Goal: Information Seeking & Learning: Learn about a topic

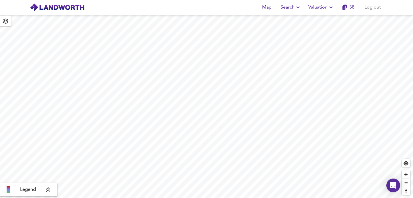
click at [290, 11] on span "Search" at bounding box center [290, 7] width 21 height 8
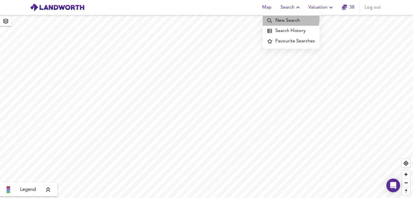
click at [277, 19] on li "New Search" at bounding box center [291, 20] width 57 height 10
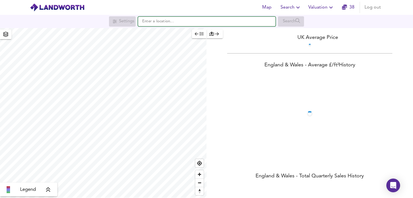
click at [187, 21] on input "text" at bounding box center [207, 22] width 138 height 10
paste input "[PERSON_NAME][GEOGRAPHIC_DATA], [GEOGRAPHIC_DATA]"
type input "[PERSON_NAME][GEOGRAPHIC_DATA], [GEOGRAPHIC_DATA]"
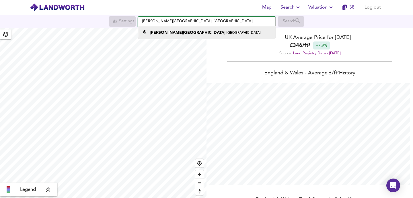
scroll to position [198, 413]
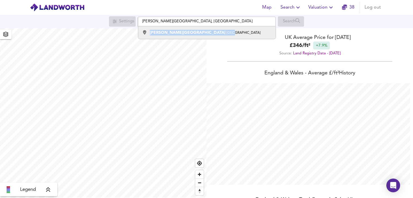
click at [189, 30] on li "[PERSON_NAME][GEOGRAPHIC_DATA]" at bounding box center [206, 32] width 137 height 13
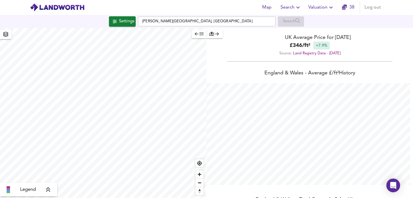
checkbox input "false"
checkbox input "true"
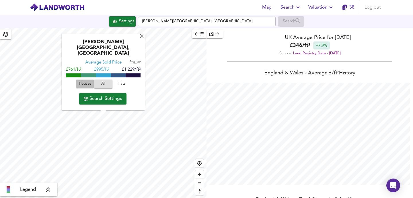
click at [88, 84] on span "Houses" at bounding box center [84, 84] width 15 height 7
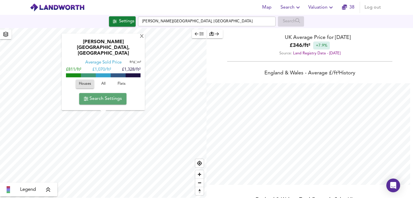
click at [106, 101] on span "Search Settings" at bounding box center [103, 99] width 38 height 8
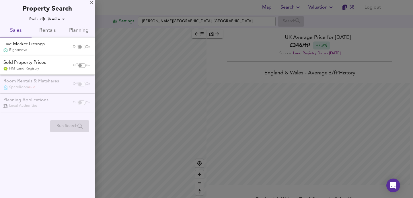
click at [79, 45] on input "checkbox" at bounding box center [80, 47] width 14 height 5
checkbox input "true"
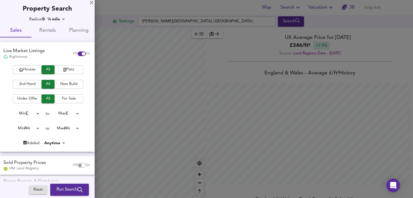
click at [35, 69] on span "Houses" at bounding box center [27, 70] width 23 height 7
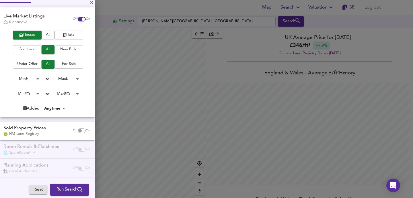
scroll to position [34, 0]
click at [76, 131] on input "checkbox" at bounding box center [80, 131] width 14 height 5
checkbox input "true"
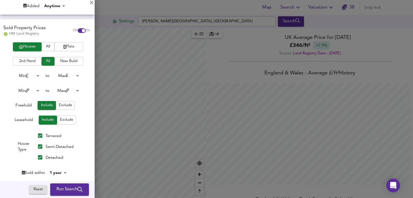
scroll to position [146, 0]
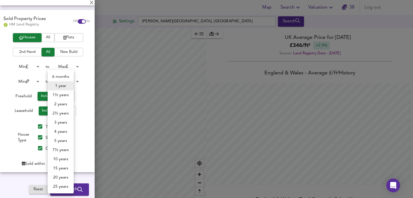
click at [58, 160] on body "Map Search Valuation 38 Log out Settings [PERSON_NAME][GEOGRAPHIC_DATA] Search …" at bounding box center [206, 99] width 413 height 198
click at [61, 126] on li "3 years" at bounding box center [61, 122] width 26 height 9
type input "36"
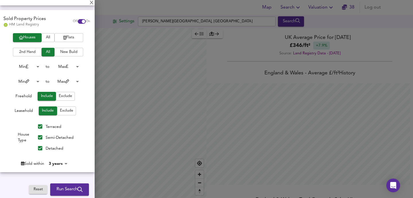
click at [77, 187] on icon "submit" at bounding box center [79, 189] width 5 height 5
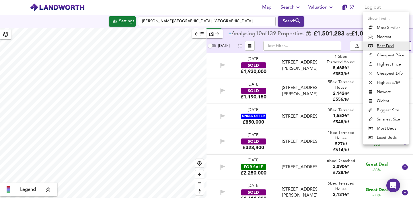
click at [403, 45] on body "Map Search Valuation 37 Log out Settings [PERSON_NAME][GEOGRAPHIC_DATA], [GEOGR…" at bounding box center [206, 99] width 413 height 198
click at [392, 66] on li "Highest Price" at bounding box center [386, 64] width 46 height 9
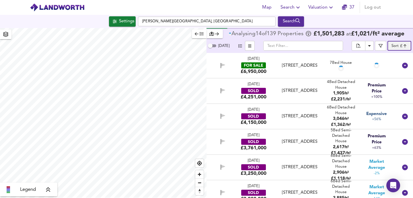
type input "expensive"
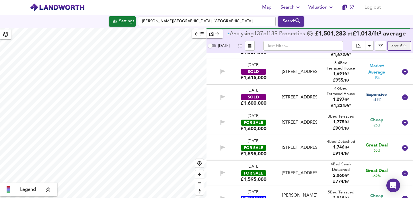
scroll to position [1057, 0]
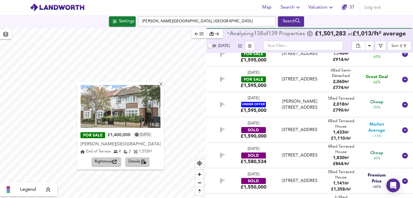
click at [124, 106] on img at bounding box center [121, 106] width 80 height 43
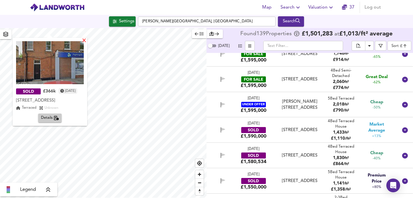
click at [87, 42] on div "X" at bounding box center [84, 40] width 5 height 5
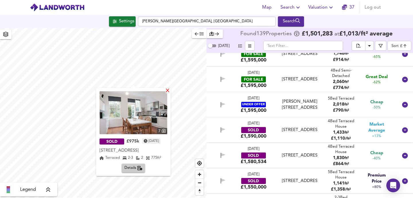
click at [170, 92] on div "X" at bounding box center [167, 91] width 5 height 5
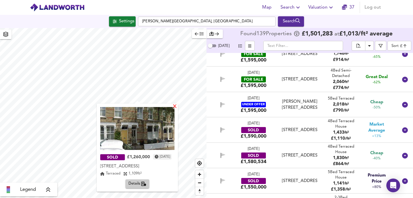
click at [177, 107] on div "X" at bounding box center [175, 106] width 5 height 5
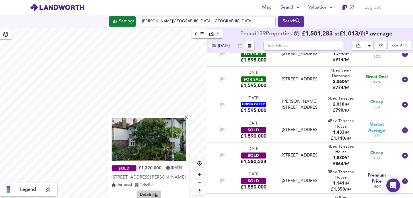
click at [159, 113] on div "X SOLD £1,320,000 [DATE] [STREET_ADDRESS][PERSON_NAME] [STREET_ADDRESS][GEOGRAP…" at bounding box center [103, 113] width 206 height 170
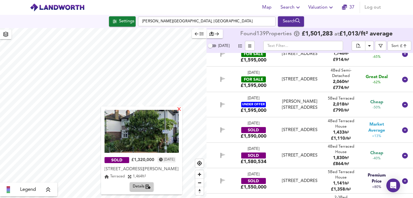
click at [182, 108] on div "X" at bounding box center [179, 109] width 5 height 5
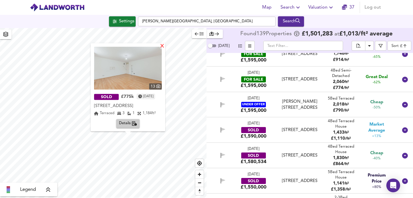
click at [165, 46] on div "X" at bounding box center [162, 46] width 5 height 5
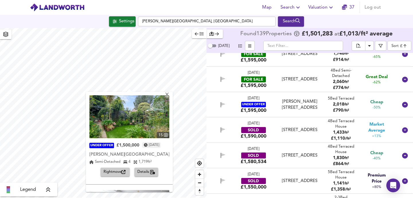
click at [132, 119] on img at bounding box center [129, 116] width 80 height 43
click at [169, 94] on div "X" at bounding box center [167, 95] width 5 height 5
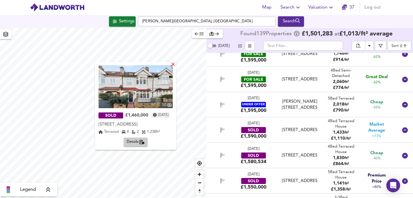
click at [176, 66] on div "X" at bounding box center [173, 64] width 5 height 5
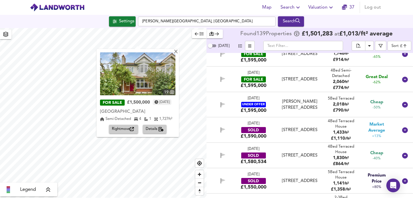
click at [160, 76] on img at bounding box center [137, 73] width 75 height 43
click at [178, 54] on div "X" at bounding box center [175, 52] width 5 height 5
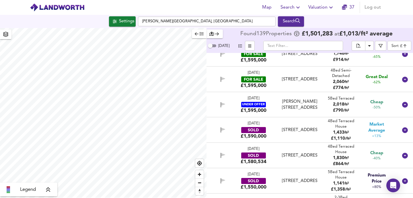
click at [214, 148] on div "Legend Found 139 Propert ies £ 1,501,283 at £ 1,013 / ft² average [DATE] ​ Sort…" at bounding box center [206, 113] width 413 height 170
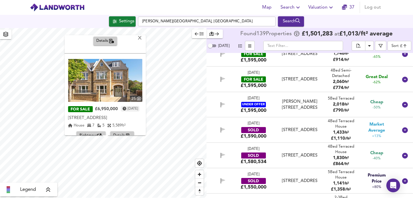
scroll to position [89, 0]
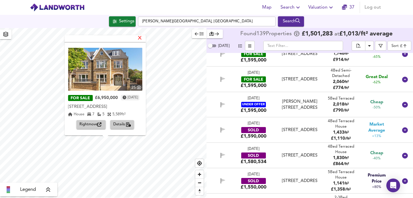
click at [142, 38] on div "X" at bounding box center [140, 38] width 5 height 5
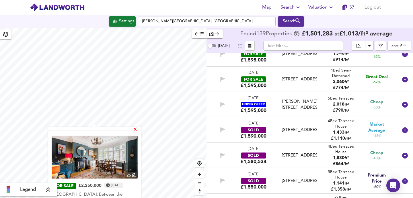
click at [138, 131] on div "X" at bounding box center [135, 130] width 5 height 5
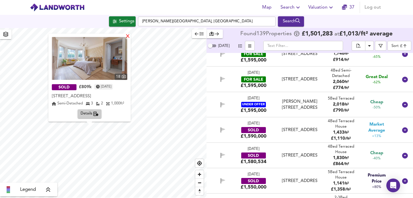
click at [130, 35] on div "X" at bounding box center [127, 36] width 5 height 5
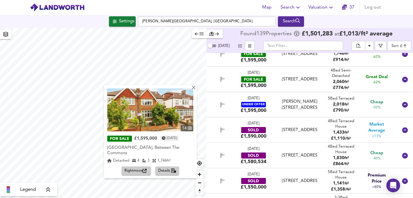
click at [158, 113] on img at bounding box center [150, 110] width 86 height 43
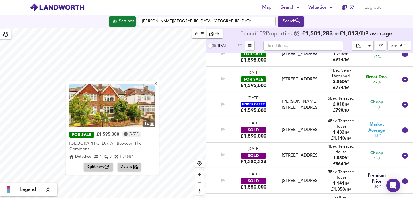
click at [214, 36] on div "button" at bounding box center [214, 34] width 11 height 7
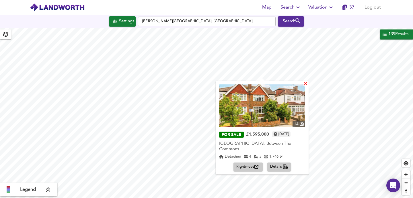
click at [308, 84] on div "X" at bounding box center [305, 84] width 5 height 5
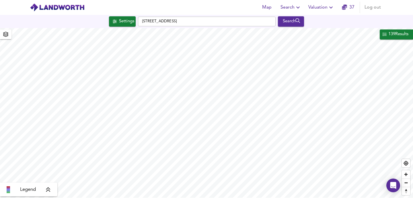
click at [202, 26] on div "Map Search Valuation [STREET_ADDRESS] Search 139 Results Legend Found 139 Prope…" at bounding box center [206, 99] width 413 height 198
type input "584"
click at [288, 21] on div "Search" at bounding box center [290, 21] width 23 height 7
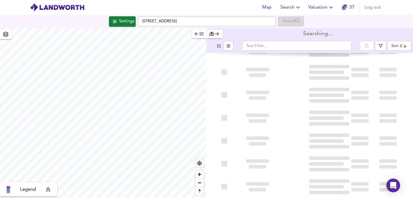
scroll to position [84, 0]
type input "bestdeal"
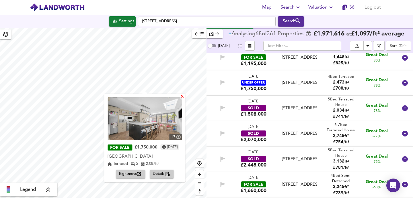
click at [185, 96] on div "X" at bounding box center [182, 97] width 5 height 5
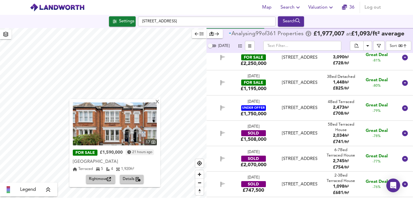
click at [130, 119] on img at bounding box center [115, 124] width 84 height 43
click at [215, 36] on icon "button" at bounding box center [217, 34] width 4 height 4
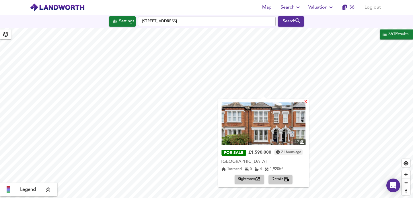
click at [308, 102] on div "X" at bounding box center [306, 102] width 5 height 5
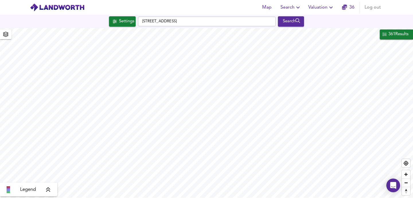
click at [392, 34] on div "361 Results" at bounding box center [398, 34] width 21 height 7
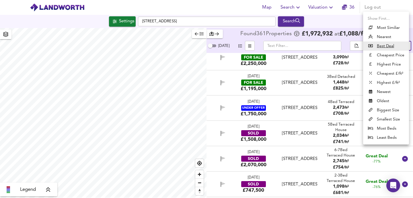
click at [392, 46] on body "Map Search Valuation 36 Log out Settings [STREET_ADDRESS] Search Legend Found 3…" at bounding box center [206, 99] width 413 height 198
click at [236, 40] on div at bounding box center [206, 99] width 413 height 198
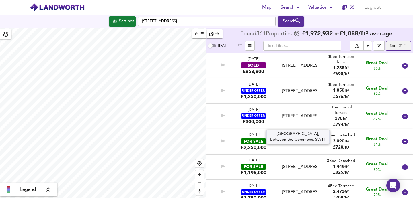
scroll to position [0, 0]
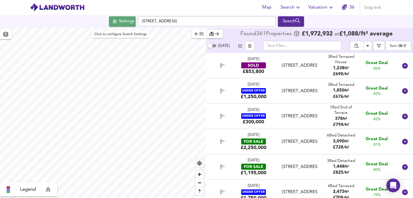
click at [126, 22] on div "Settings" at bounding box center [126, 21] width 15 height 7
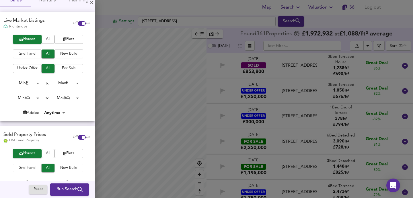
scroll to position [32, 0]
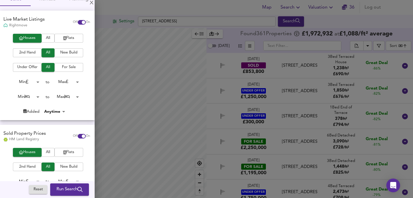
click at [77, 134] on input "checkbox" at bounding box center [84, 136] width 14 height 5
checkbox input "false"
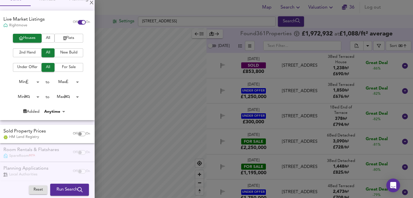
click at [77, 193] on span "Run Search" at bounding box center [69, 189] width 26 height 7
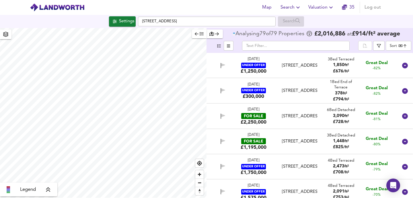
type input "bestdeal"
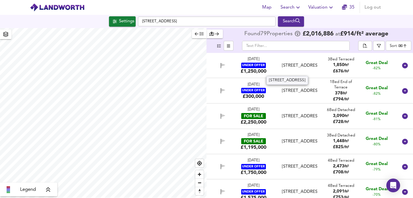
click at [280, 64] on div "[STREET_ADDRESS]" at bounding box center [300, 66] width 40 height 6
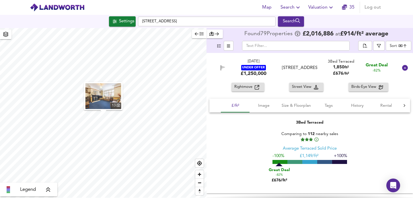
click at [106, 94] on img "button" at bounding box center [103, 96] width 36 height 26
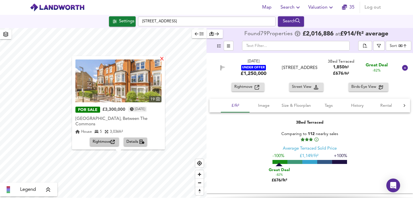
click at [164, 60] on div "X" at bounding box center [161, 58] width 5 height 5
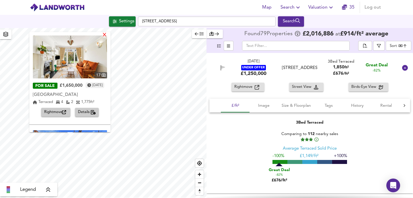
click at [107, 34] on div "X" at bounding box center [104, 35] width 5 height 5
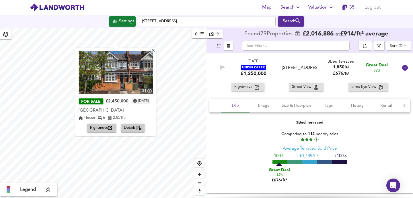
click at [100, 81] on img at bounding box center [116, 72] width 74 height 43
click at [156, 50] on div "X" at bounding box center [153, 50] width 5 height 5
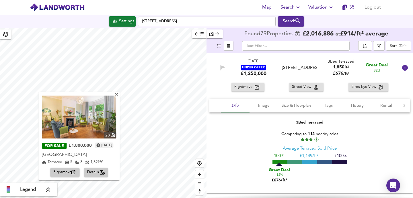
click at [99, 73] on div "X 28 FOR SALE £1,800,000 [DATE] [GEOGRAPHIC_DATA] 5 3 1,897 ft² Rightmove Detai…" at bounding box center [103, 113] width 206 height 170
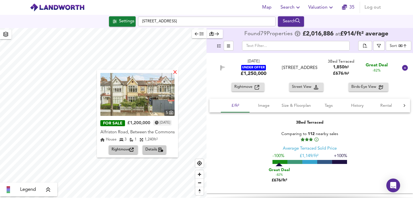
click at [176, 74] on div "X" at bounding box center [175, 72] width 5 height 5
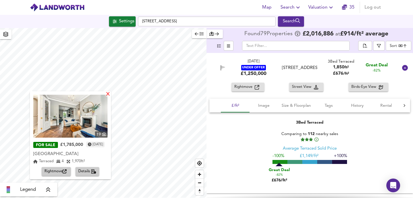
click at [110, 95] on div "X" at bounding box center [107, 94] width 5 height 5
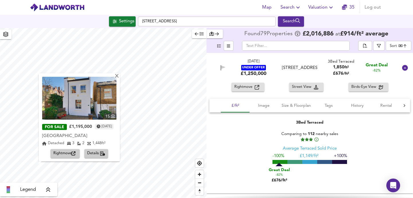
click at [92, 105] on img at bounding box center [79, 98] width 74 height 43
click at [119, 77] on div "X" at bounding box center [116, 76] width 5 height 5
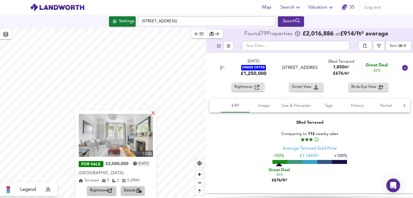
click at [156, 114] on div "X" at bounding box center [153, 113] width 5 height 5
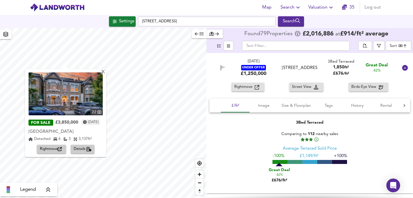
click at [217, 34] on icon "button" at bounding box center [217, 34] width 4 height 4
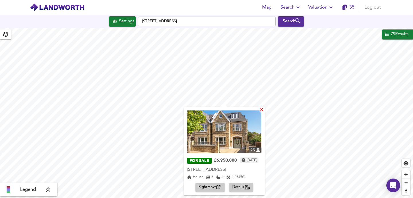
click at [264, 111] on div "X" at bounding box center [261, 110] width 5 height 5
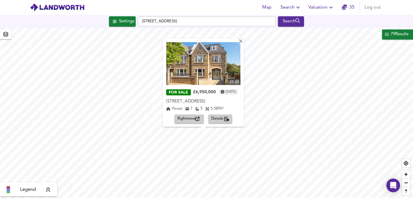
click at [214, 71] on img at bounding box center [203, 63] width 74 height 43
click at [243, 39] on div "X" at bounding box center [241, 41] width 5 height 5
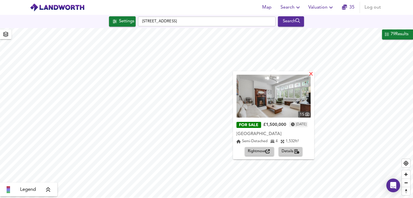
click at [314, 75] on div "X" at bounding box center [311, 74] width 5 height 5
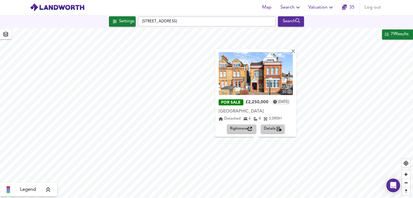
click at [267, 121] on div "X 30 FOR SALE £2,250,000 [DATE] [GEOGRAPHIC_DATA] Detached 6 4 3,090 ft² Rightm…" at bounding box center [206, 113] width 413 height 170
click at [296, 52] on div "X" at bounding box center [293, 52] width 5 height 5
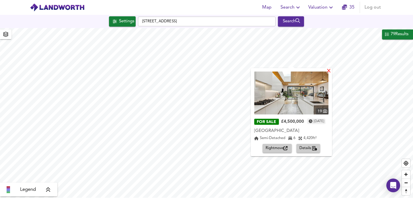
click at [331, 72] on div "X" at bounding box center [329, 71] width 5 height 5
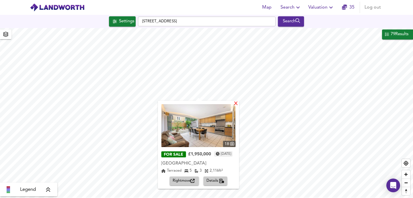
click at [239, 104] on div "X" at bounding box center [236, 103] width 5 height 5
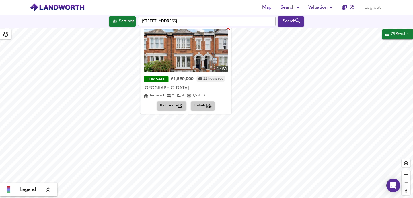
click at [231, 29] on div "X" at bounding box center [228, 28] width 5 height 5
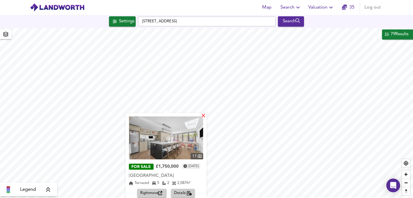
click at [206, 116] on div "X" at bounding box center [203, 116] width 5 height 5
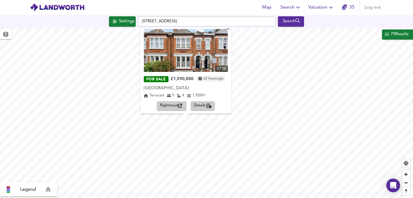
click at [184, 65] on img at bounding box center [186, 50] width 84 height 43
click at [231, 32] on div "X" at bounding box center [228, 28] width 5 height 5
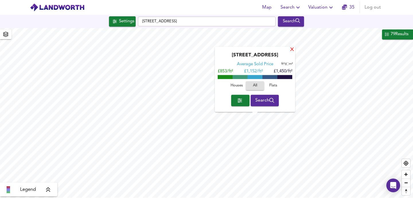
click at [292, 49] on div "X" at bounding box center [292, 49] width 5 height 5
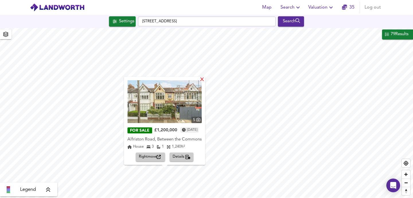
click at [205, 82] on div "X" at bounding box center [202, 79] width 5 height 5
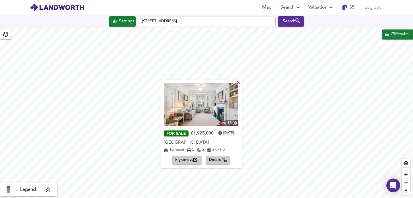
click at [241, 85] on div "X" at bounding box center [238, 83] width 5 height 5
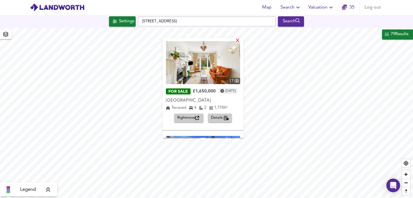
click at [240, 42] on div "X" at bounding box center [237, 40] width 5 height 5
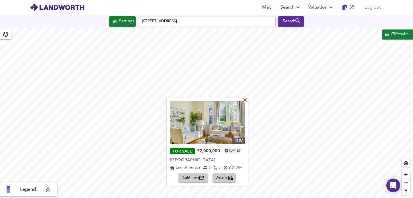
click at [247, 102] on div "X" at bounding box center [245, 100] width 5 height 5
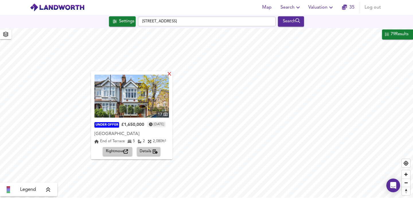
click at [172, 75] on div "X" at bounding box center [169, 74] width 5 height 5
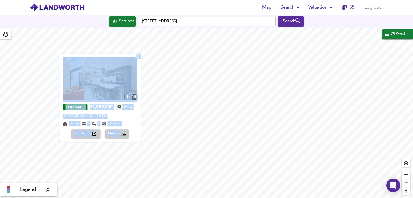
click at [168, 130] on div "X 17 FOR SALE £1,900,000 [DATE] [GEOGRAPHIC_DATA][STREET_ADDRESS] 5 3 2,021 ft²…" at bounding box center [206, 113] width 413 height 170
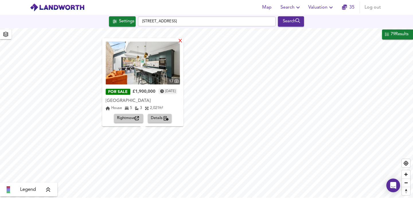
click at [183, 41] on div "X" at bounding box center [180, 41] width 5 height 5
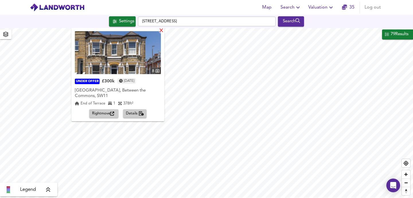
click at [164, 31] on div "X" at bounding box center [161, 30] width 5 height 5
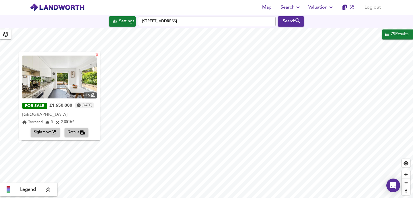
click at [99, 56] on div "X" at bounding box center [97, 55] width 5 height 5
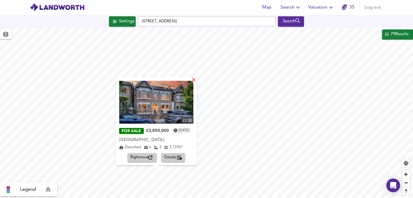
click at [196, 82] on div "X" at bounding box center [193, 80] width 5 height 5
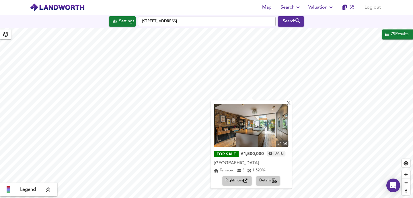
click at [224, 113] on div "X 31 FOR SALE £1,500,000 [DATE] [GEOGRAPHIC_DATA] 3 1,520 ft² Rightmove Details" at bounding box center [206, 113] width 413 height 170
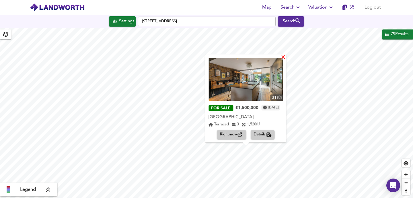
click at [286, 60] on div "X" at bounding box center [283, 57] width 5 height 5
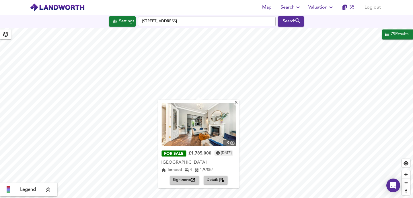
click at [222, 121] on img at bounding box center [198, 124] width 74 height 43
click at [239, 103] on div "X" at bounding box center [236, 103] width 5 height 5
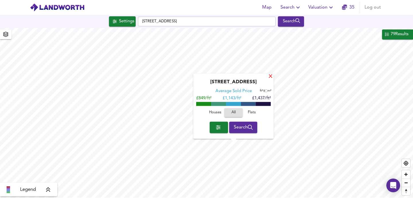
click at [269, 77] on div "X" at bounding box center [270, 76] width 5 height 5
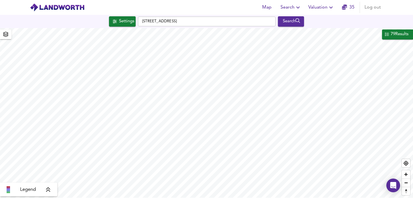
type input "669"
click at [292, 22] on div "Search" at bounding box center [290, 21] width 23 height 7
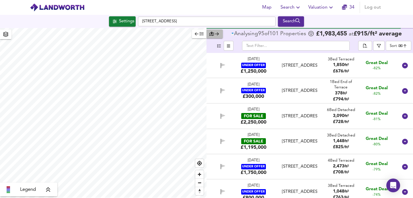
click at [218, 33] on icon "button" at bounding box center [217, 34] width 4 height 4
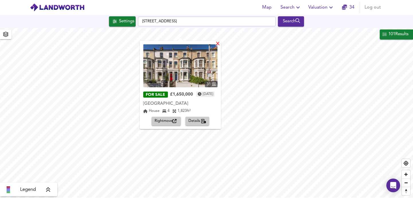
click at [220, 42] on div "X" at bounding box center [218, 44] width 5 height 5
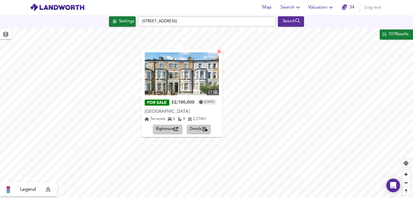
click at [222, 51] on div "X" at bounding box center [219, 52] width 5 height 5
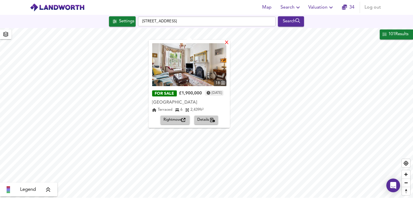
click at [229, 44] on div "X" at bounding box center [226, 42] width 5 height 5
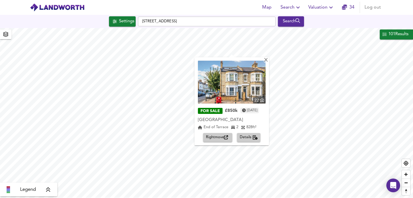
click at [228, 86] on img at bounding box center [232, 82] width 68 height 43
click at [268, 61] on div "X" at bounding box center [265, 60] width 5 height 5
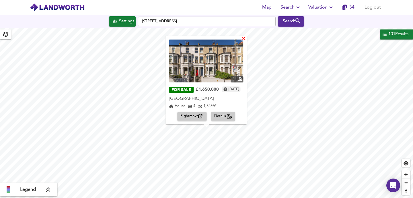
click at [246, 41] on div "X" at bounding box center [243, 39] width 5 height 5
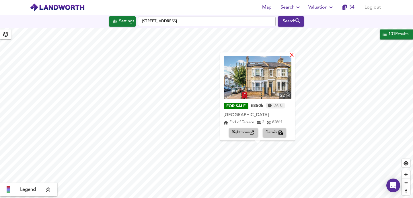
click at [294, 56] on div "X" at bounding box center [291, 55] width 5 height 5
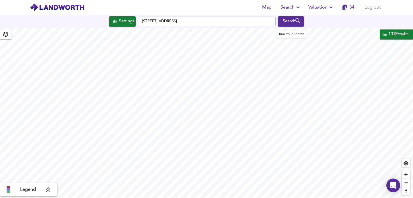
click at [289, 20] on div "Search" at bounding box center [290, 21] width 23 height 7
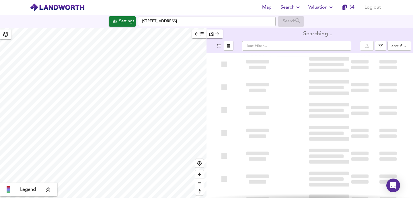
type input "bestdeal"
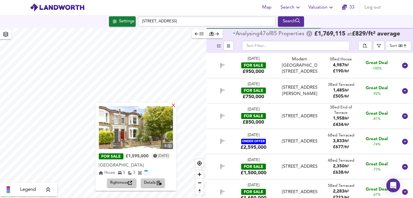
click at [176, 104] on div "X" at bounding box center [173, 105] width 5 height 5
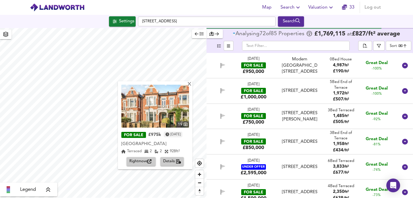
click at [158, 110] on img at bounding box center [155, 106] width 68 height 43
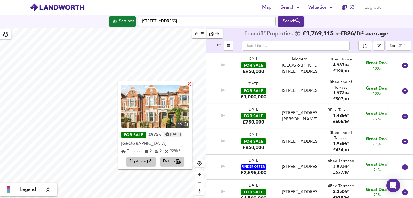
click at [192, 84] on div "X" at bounding box center [189, 84] width 5 height 5
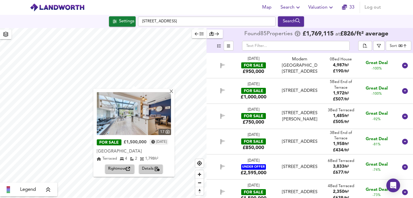
click at [150, 118] on div "X 17 FOR SALE £1,500,000 [DATE] [GEOGRAPHIC_DATA][STREET_ADDRESS] 4 2 1,798 ft²…" at bounding box center [103, 113] width 206 height 170
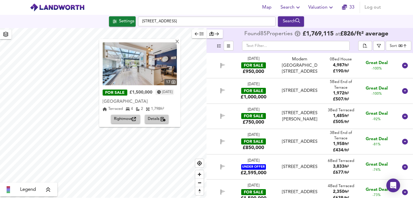
click at [153, 20] on div "Map Search Valuation 33 Log out Settings [GEOGRAPHIC_DATA] Search X 17 FOR SALE…" at bounding box center [206, 99] width 413 height 198
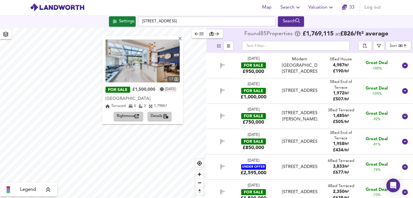
click at [181, 43] on div "17 FOR SALE £1,500,000 [DATE] [GEOGRAPHIC_DATA] 4 2 1,798 ft² Rightmove Details" at bounding box center [142, 80] width 81 height 88
click at [180, 40] on div "X" at bounding box center [180, 39] width 5 height 5
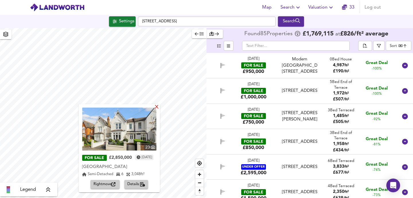
click at [159, 107] on div "X" at bounding box center [157, 107] width 5 height 5
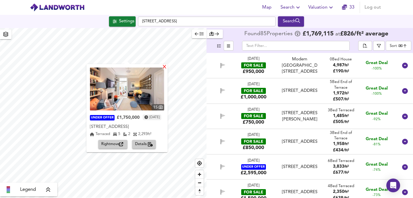
click at [167, 66] on div "X" at bounding box center [164, 67] width 5 height 5
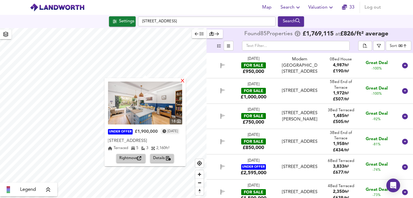
click at [185, 81] on div "X" at bounding box center [182, 81] width 5 height 5
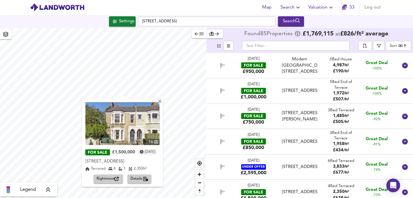
click at [129, 124] on img at bounding box center [122, 123] width 74 height 43
click at [163, 102] on div "X" at bounding box center [160, 101] width 5 height 5
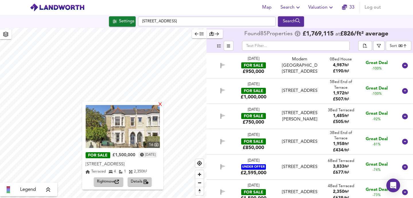
click at [163, 106] on div "X" at bounding box center [160, 104] width 5 height 5
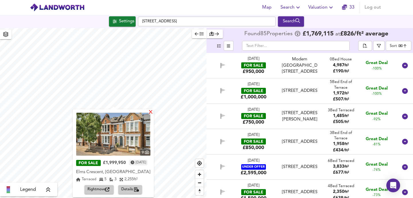
click at [153, 112] on div "X" at bounding box center [150, 112] width 5 height 5
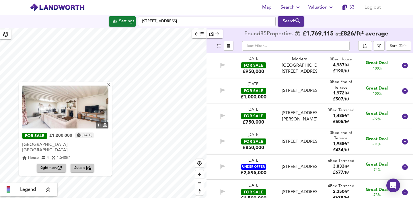
click at [80, 118] on img at bounding box center [65, 107] width 86 height 43
